Goal: Information Seeking & Learning: Learn about a topic

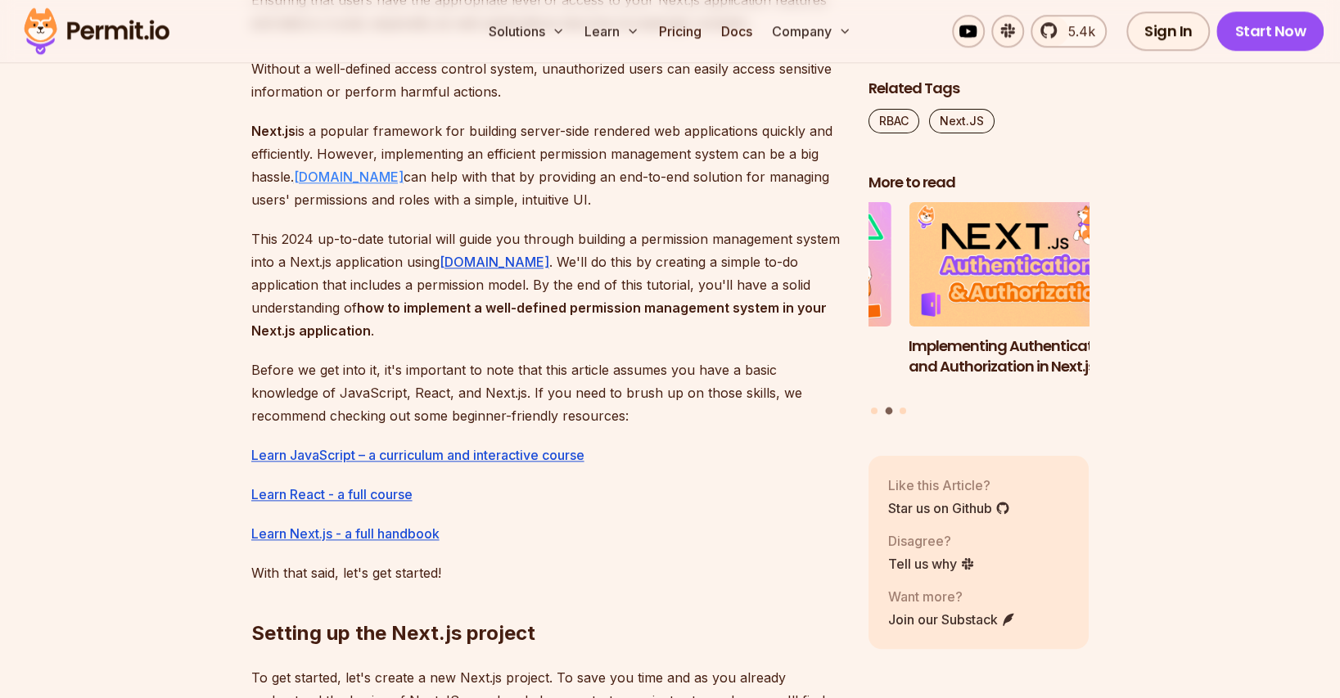
click at [320, 177] on link "[DOMAIN_NAME]" at bounding box center [349, 177] width 110 height 16
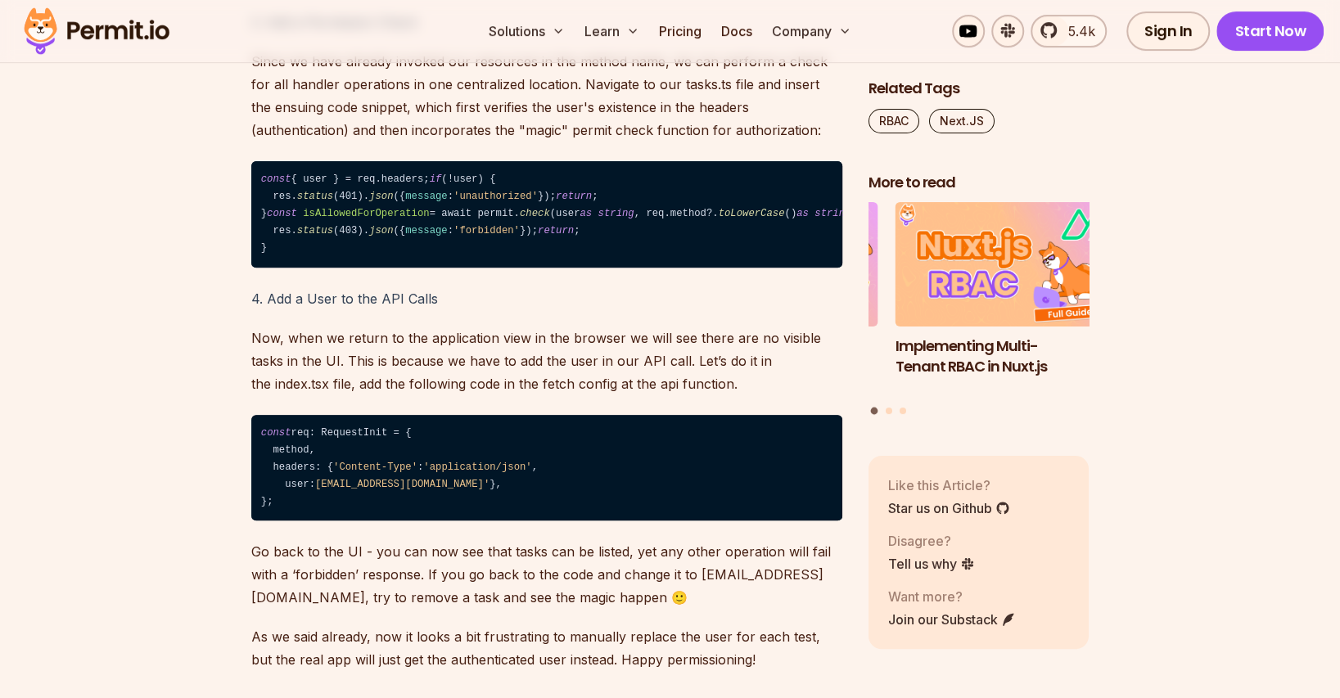
scroll to position [8367, 0]
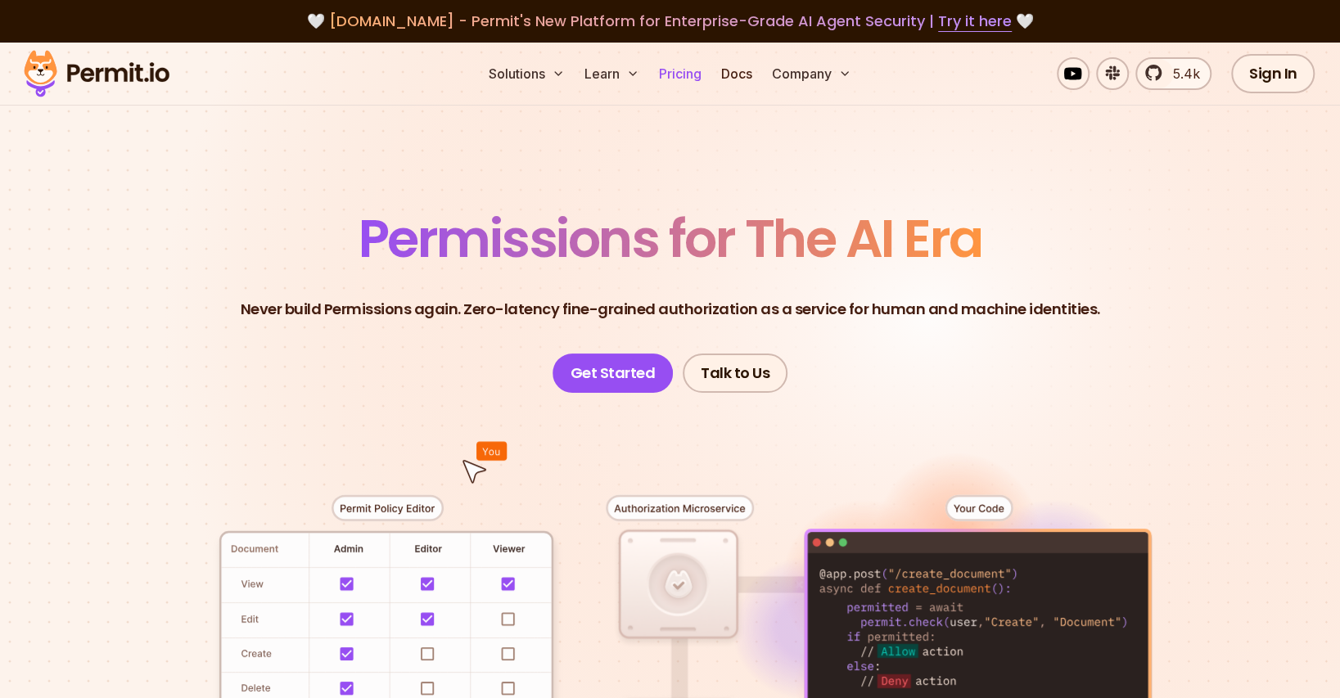
click at [676, 69] on link "Pricing" at bounding box center [680, 73] width 56 height 33
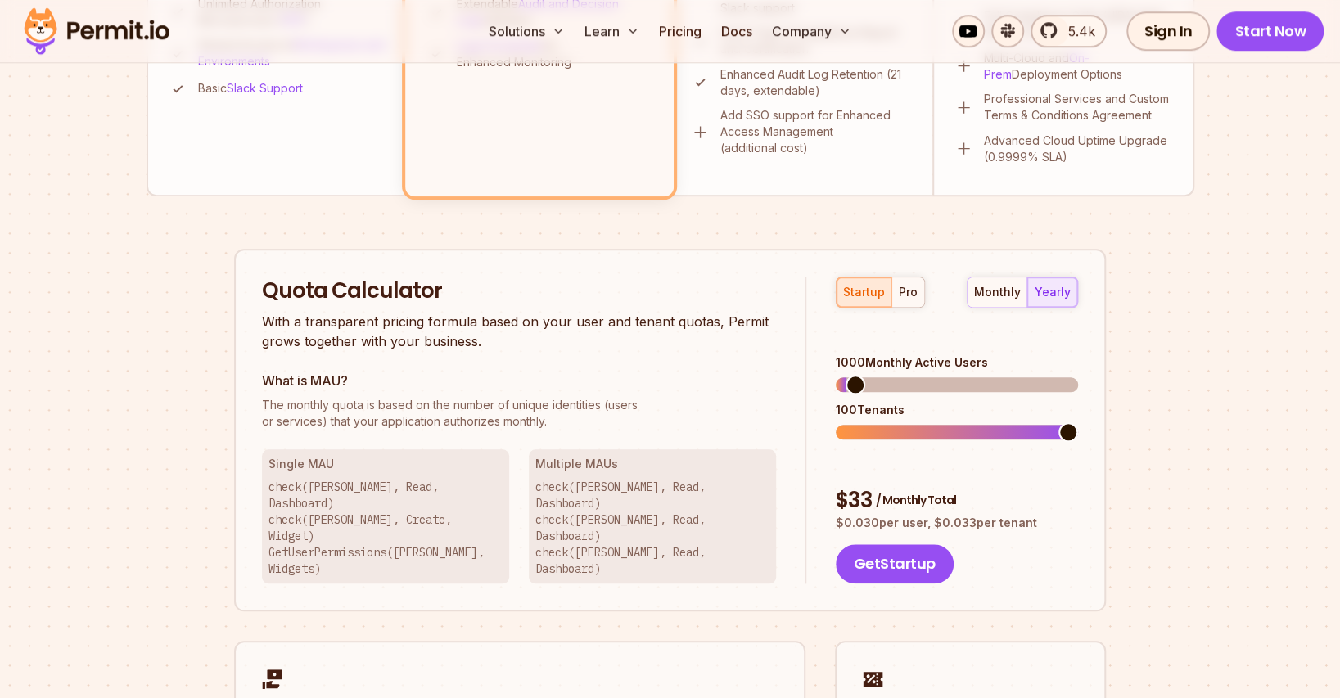
scroll to position [900, 0]
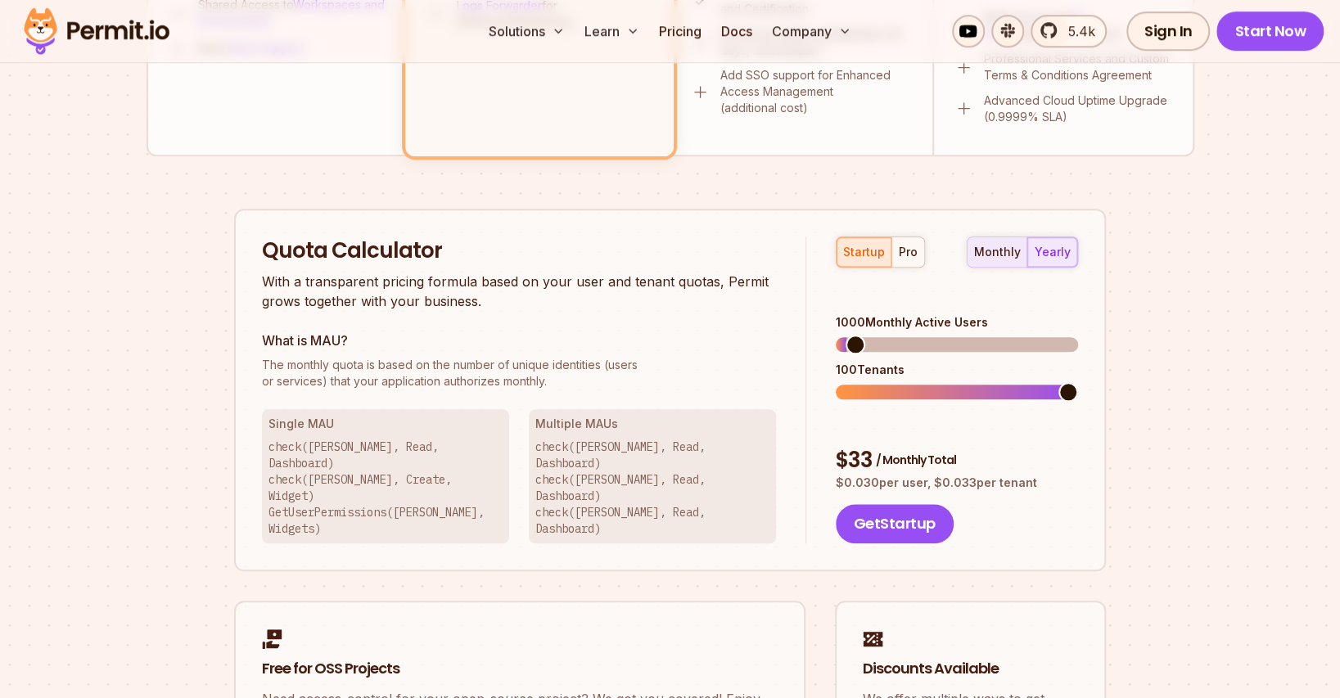
click at [1008, 245] on div "monthly" at bounding box center [997, 252] width 47 height 16
click at [1055, 249] on div "yearly" at bounding box center [1052, 252] width 36 height 16
click at [950, 335] on span at bounding box center [952, 345] width 20 height 20
click at [924, 402] on span at bounding box center [919, 392] width 20 height 20
click at [954, 382] on span at bounding box center [945, 392] width 20 height 20
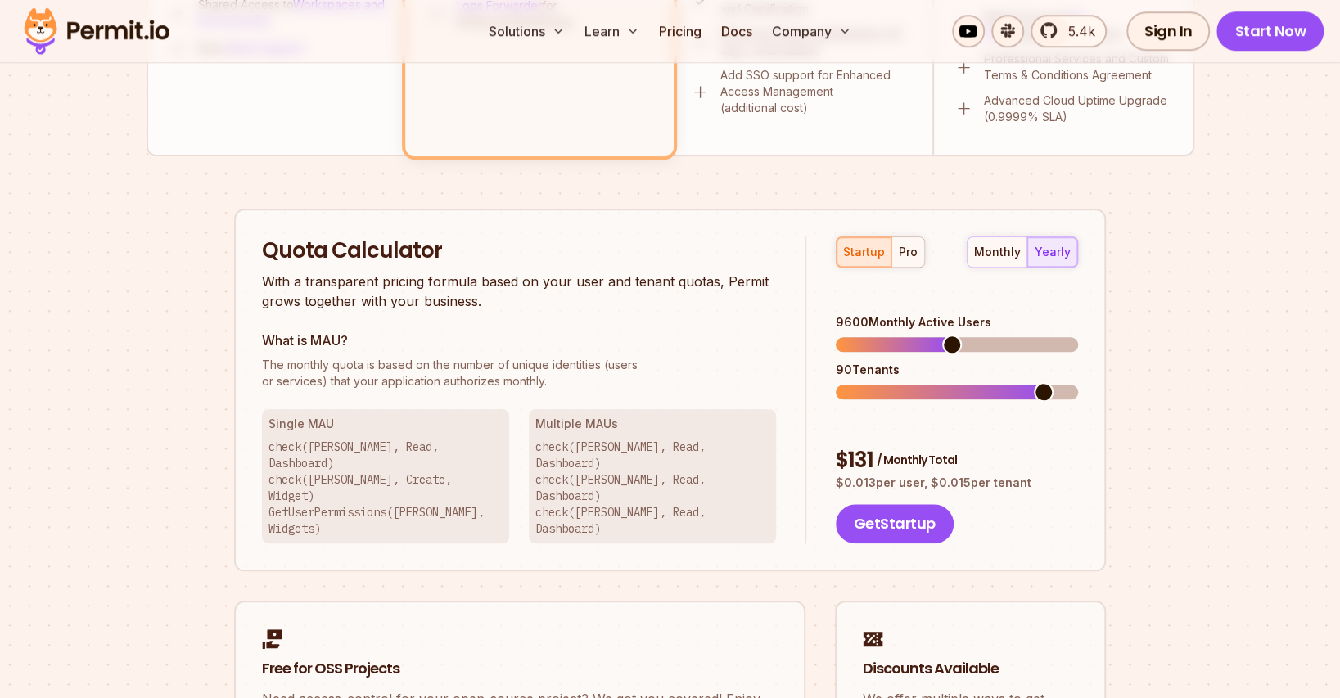
drag, startPoint x: 1037, startPoint y: 379, endPoint x: 1107, endPoint y: 373, distance: 70.6
click at [1162, 380] on div "Permit Pricing From Free to Predictable Scaling From a startup with 100 users t…" at bounding box center [669, 74] width 1047 height 1548
click at [1078, 382] on span at bounding box center [1068, 392] width 20 height 20
click at [1078, 354] on span at bounding box center [1068, 345] width 20 height 20
click at [911, 250] on div "pro" at bounding box center [908, 252] width 19 height 16
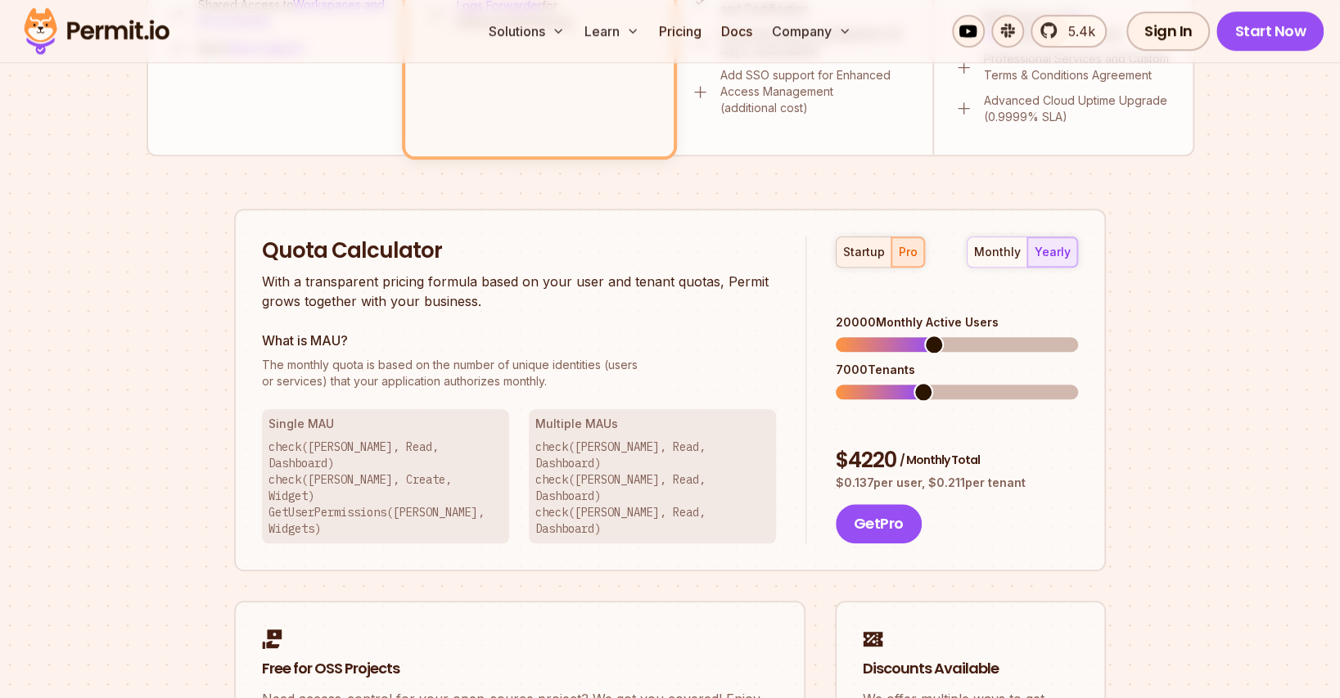
click at [863, 257] on div "startup" at bounding box center [864, 252] width 42 height 16
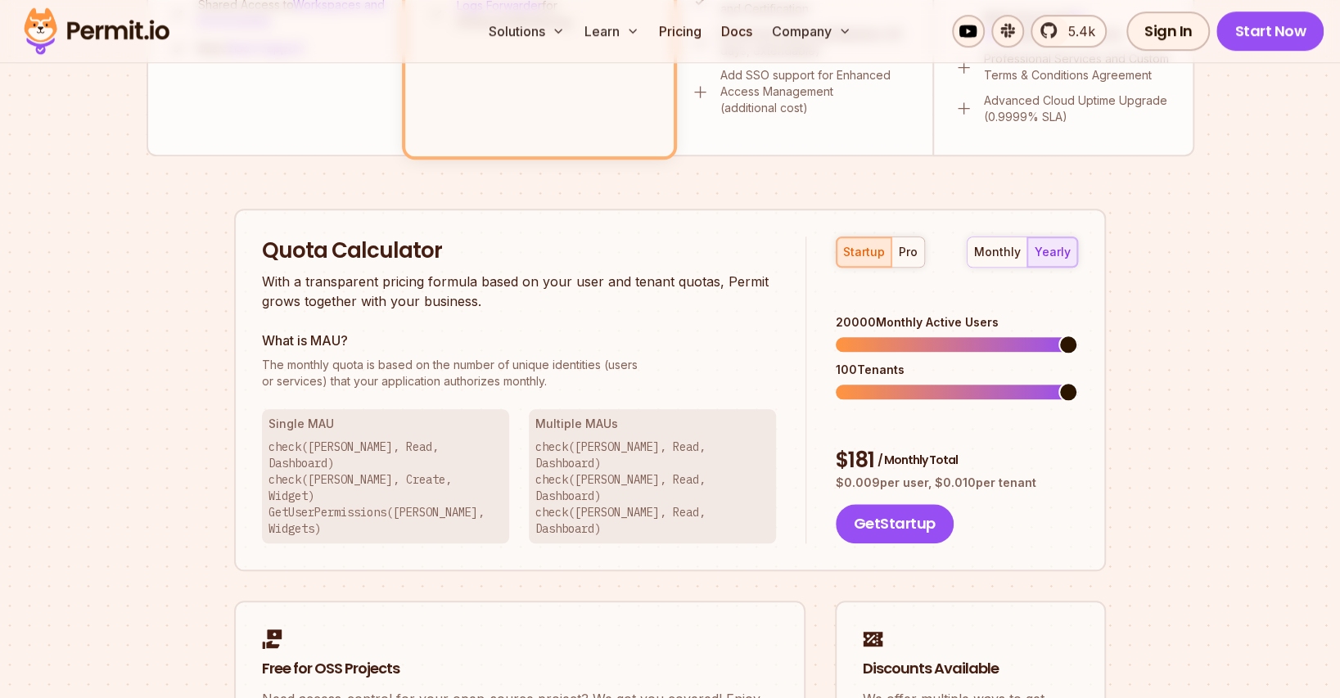
click at [1078, 335] on span at bounding box center [1068, 345] width 20 height 20
click at [916, 250] on button "pro" at bounding box center [907, 251] width 33 height 29
click at [1078, 351] on span at bounding box center [1068, 345] width 20 height 20
click at [1078, 382] on span at bounding box center [1068, 392] width 20 height 20
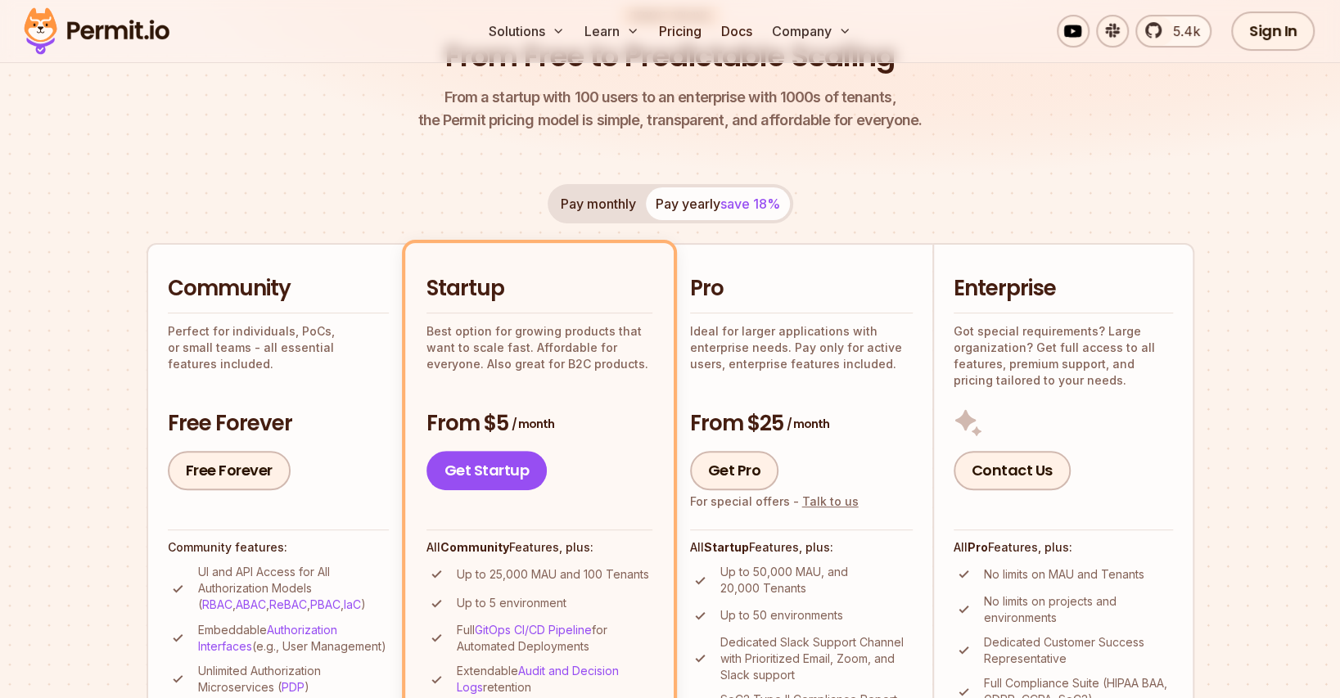
scroll to position [164, 0]
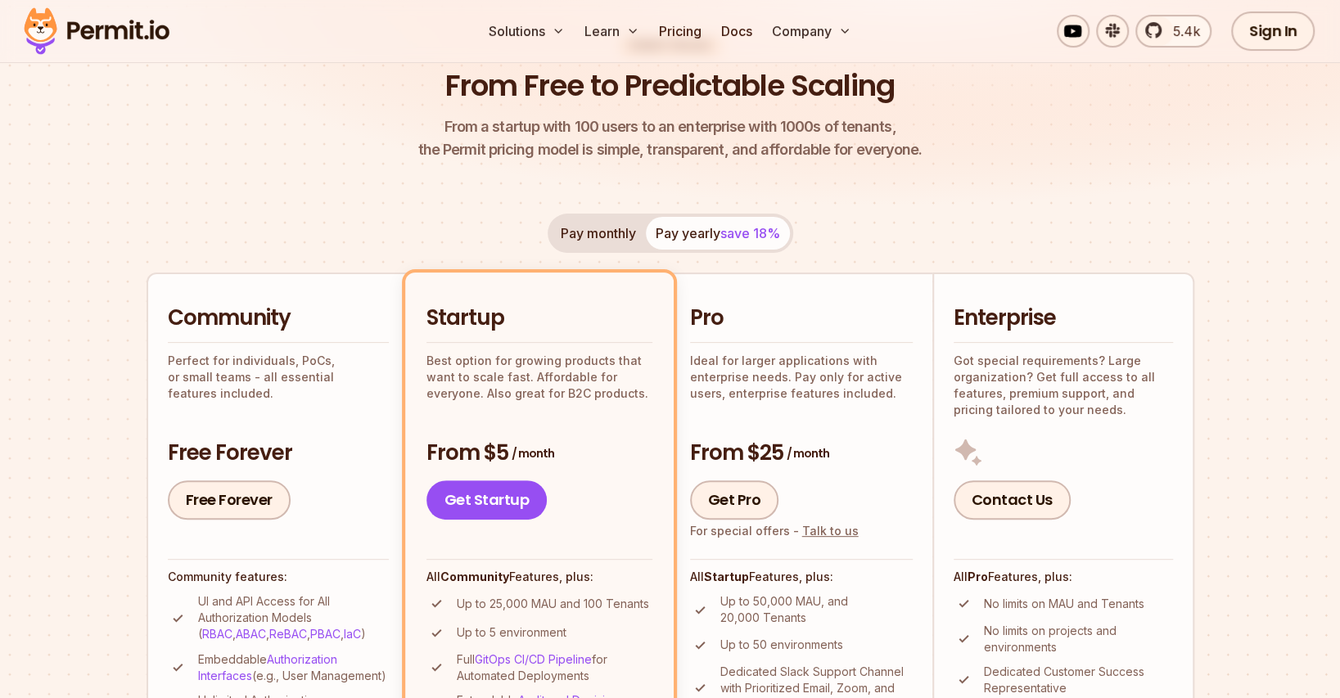
click at [258, 308] on h2 "Community" at bounding box center [278, 318] width 221 height 29
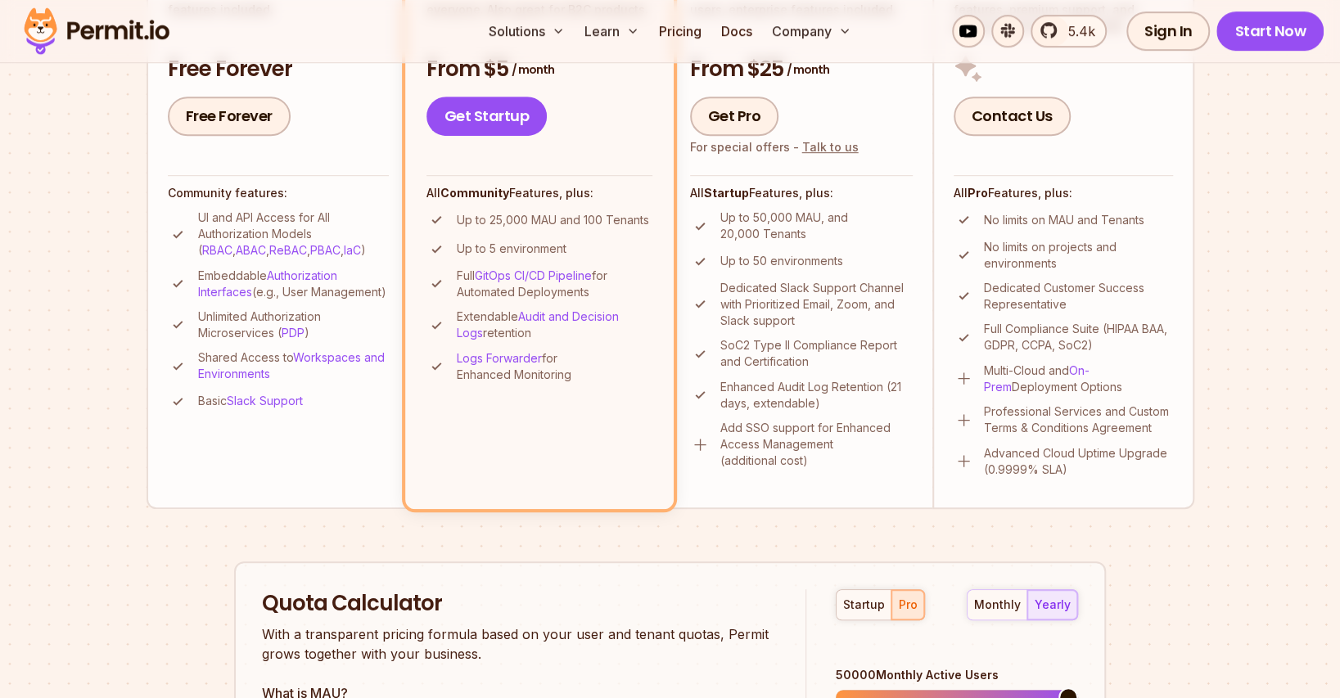
scroll to position [573, 0]
